Goal: Task Accomplishment & Management: Use online tool/utility

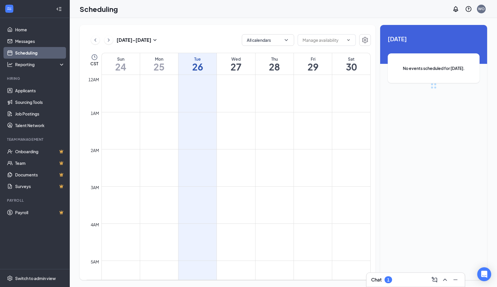
scroll to position [285, 0]
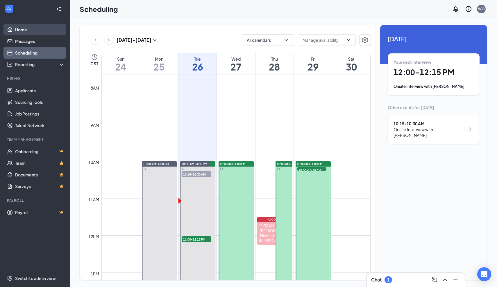
click at [39, 30] on link "Home" at bounding box center [40, 30] width 50 height 12
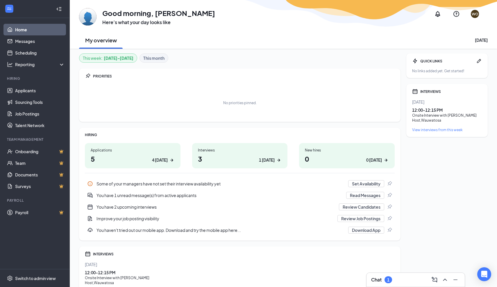
click at [250, 152] on div "Interviews" at bounding box center [240, 150] width 84 height 5
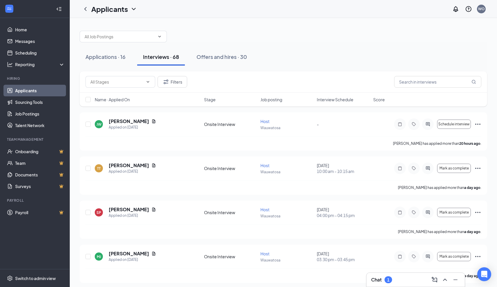
click at [319, 101] on span "Interview Schedule" at bounding box center [335, 100] width 37 height 6
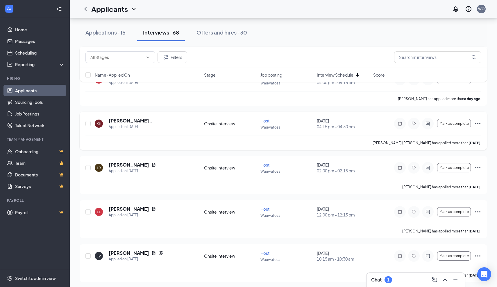
scroll to position [135, 0]
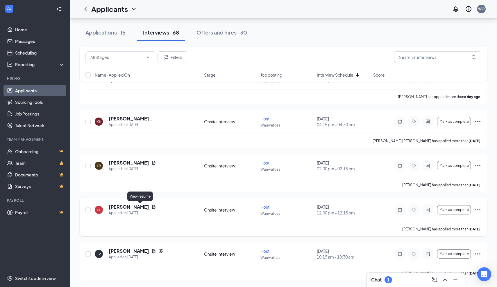
click at [152, 206] on icon "Document" at bounding box center [153, 207] width 3 height 4
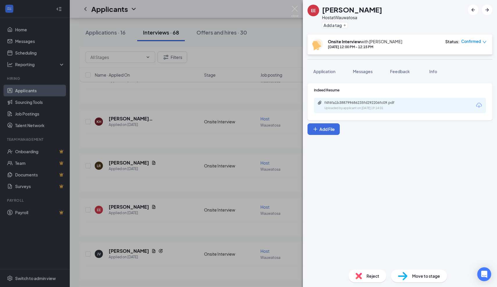
click at [351, 113] on div "f4f6fa1b388799686235fd292206fc09.pdf Uploaded by applicant on [DATE] 19:14:01" at bounding box center [400, 105] width 172 height 15
click at [351, 107] on div "Uploaded by applicant on [DATE] 19:14:01" at bounding box center [367, 108] width 87 height 5
click at [283, 36] on div "EE [PERSON_NAME] Host at [GEOGRAPHIC_DATA] Add a tag Onsite Interview with [PER…" at bounding box center [248, 143] width 497 height 287
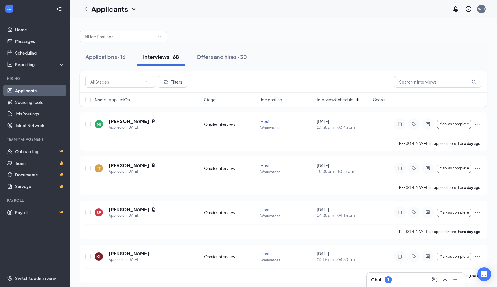
click at [328, 99] on span "Interview Schedule" at bounding box center [335, 100] width 37 height 6
click at [426, 84] on input "text" at bounding box center [437, 82] width 87 height 12
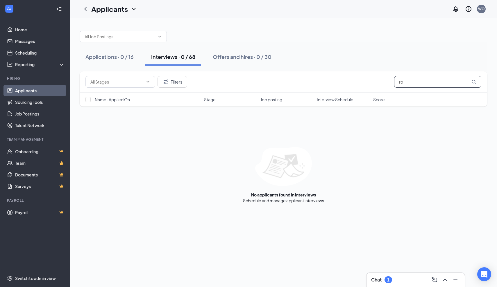
type input "r"
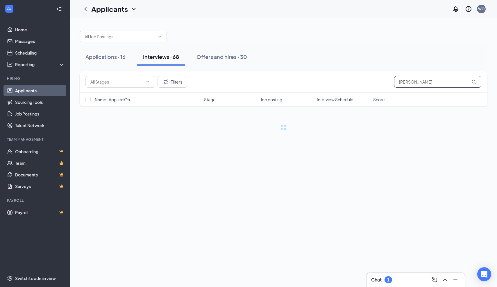
type input "[PERSON_NAME]"
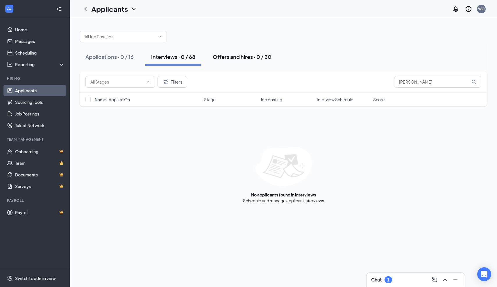
click at [218, 53] on div "Offers and hires · 0 / 30" at bounding box center [242, 56] width 59 height 7
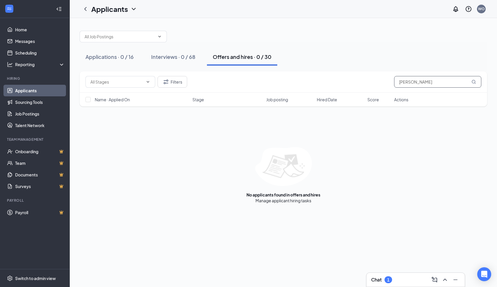
click at [418, 81] on input "[PERSON_NAME]" at bounding box center [437, 82] width 87 height 12
type input "k"
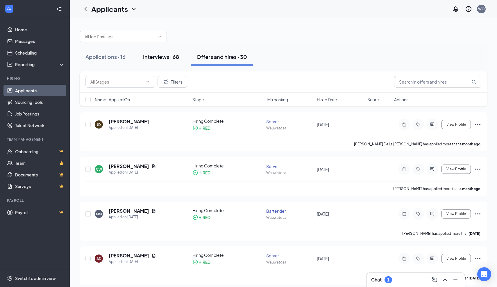
click at [148, 61] on button "Interviews · 68" at bounding box center [161, 56] width 48 height 17
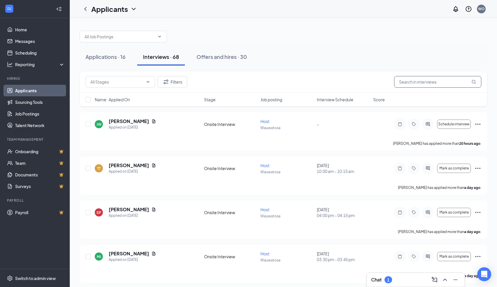
click at [425, 87] on input "text" at bounding box center [437, 82] width 87 height 12
click at [384, 278] on div "Chat 1" at bounding box center [381, 279] width 21 height 7
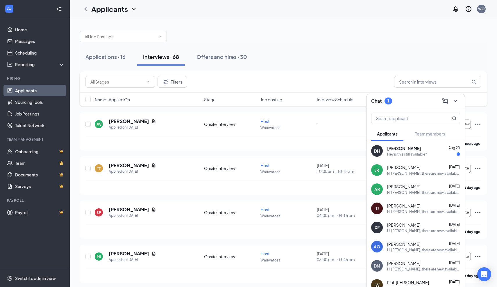
click at [402, 160] on div "DH Dreamnoel Haynes Aug 20 Hey is this still available?" at bounding box center [415, 150] width 98 height 19
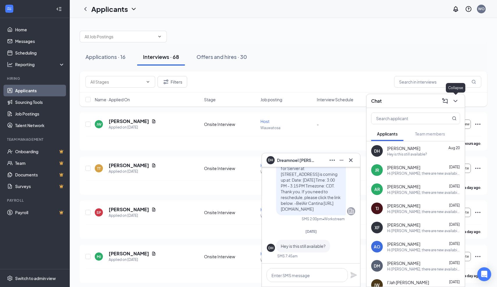
click at [455, 101] on icon "ChevronDown" at bounding box center [455, 101] width 4 height 2
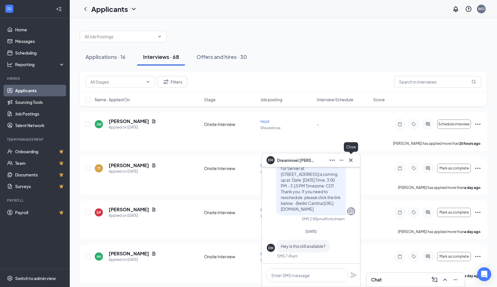
click at [353, 161] on icon "Cross" at bounding box center [350, 160] width 7 height 7
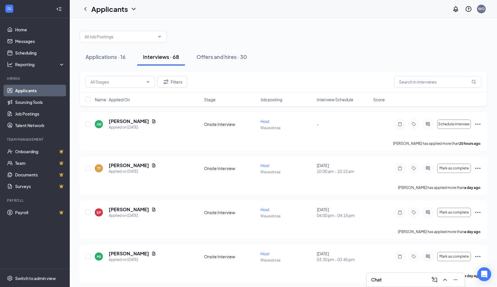
click at [317, 28] on div at bounding box center [283, 33] width 407 height 17
click at [340, 65] on div "Applications · 16 Interviews · 68 Offers and hires · 30" at bounding box center [283, 56] width 407 height 17
